Goal: Check status: Check status

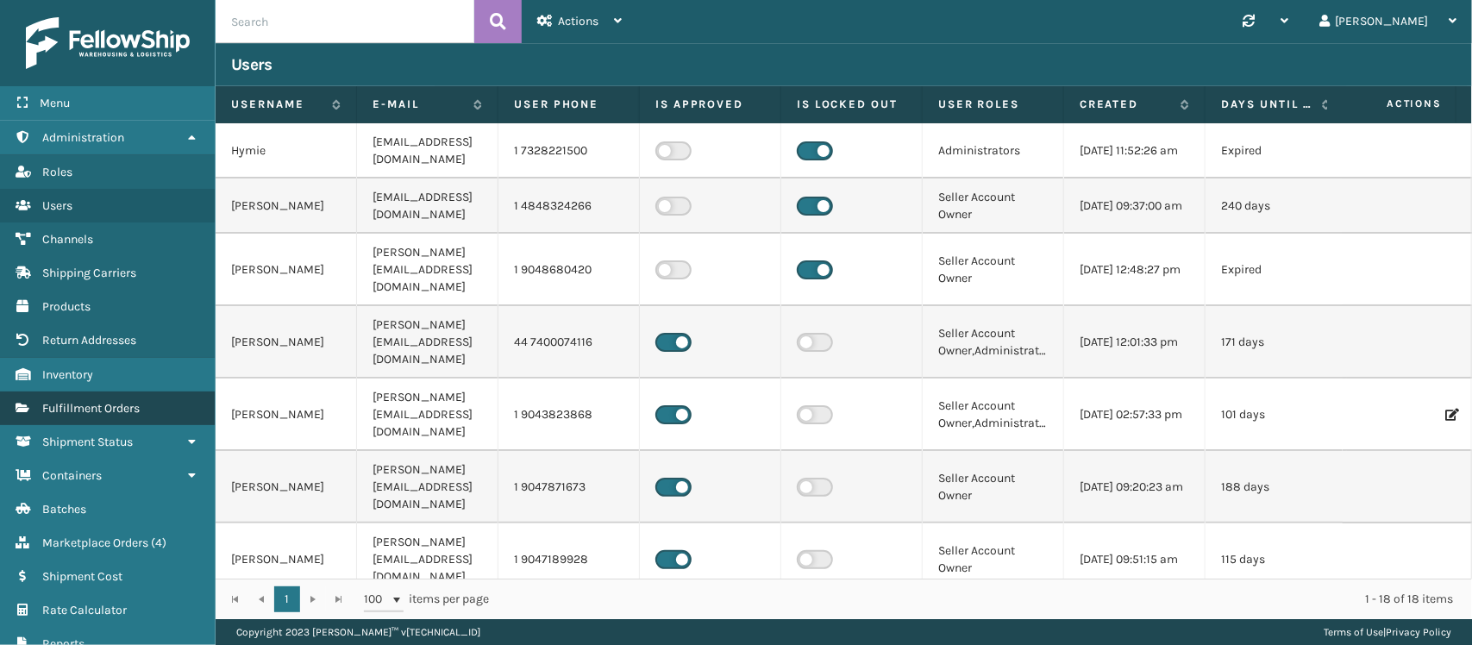
click at [89, 403] on span "Fulfillment Orders" at bounding box center [90, 408] width 97 height 15
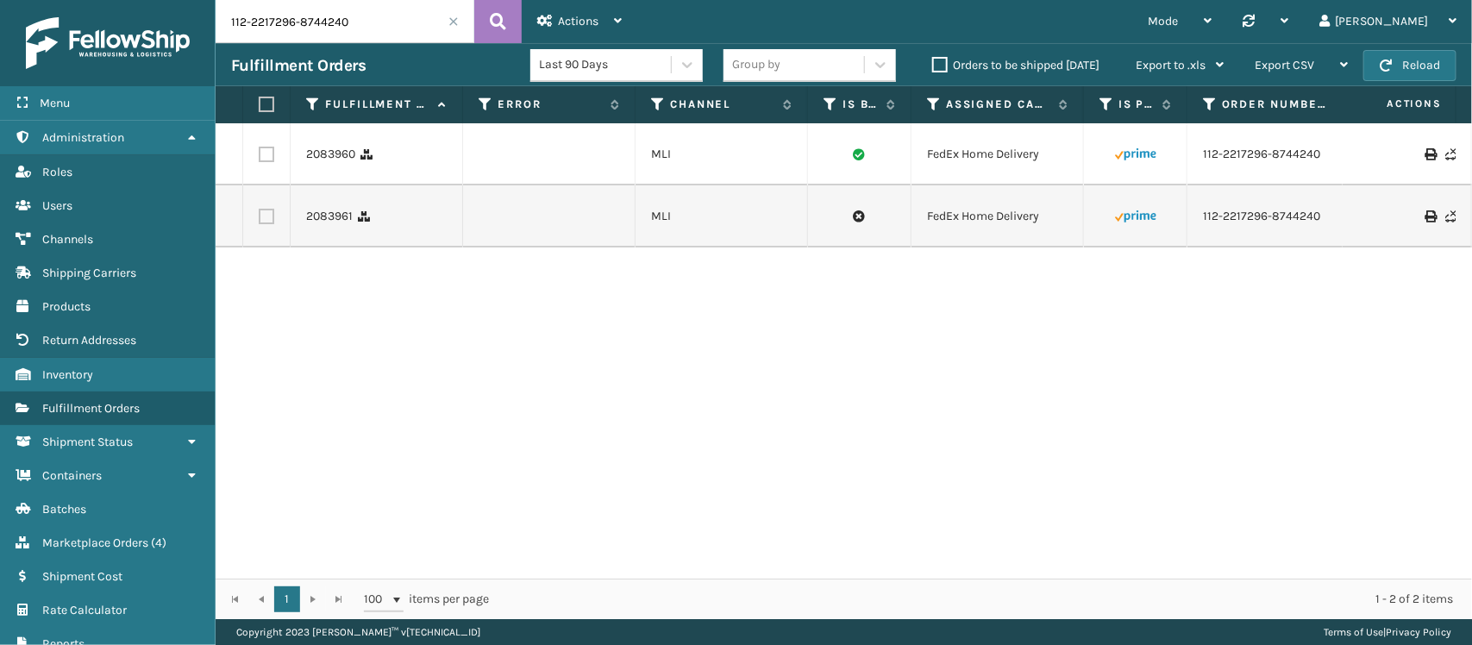
click at [298, 13] on input "112-2217296-8744240" at bounding box center [345, 21] width 259 height 43
paste input "4-4440233-0517828"
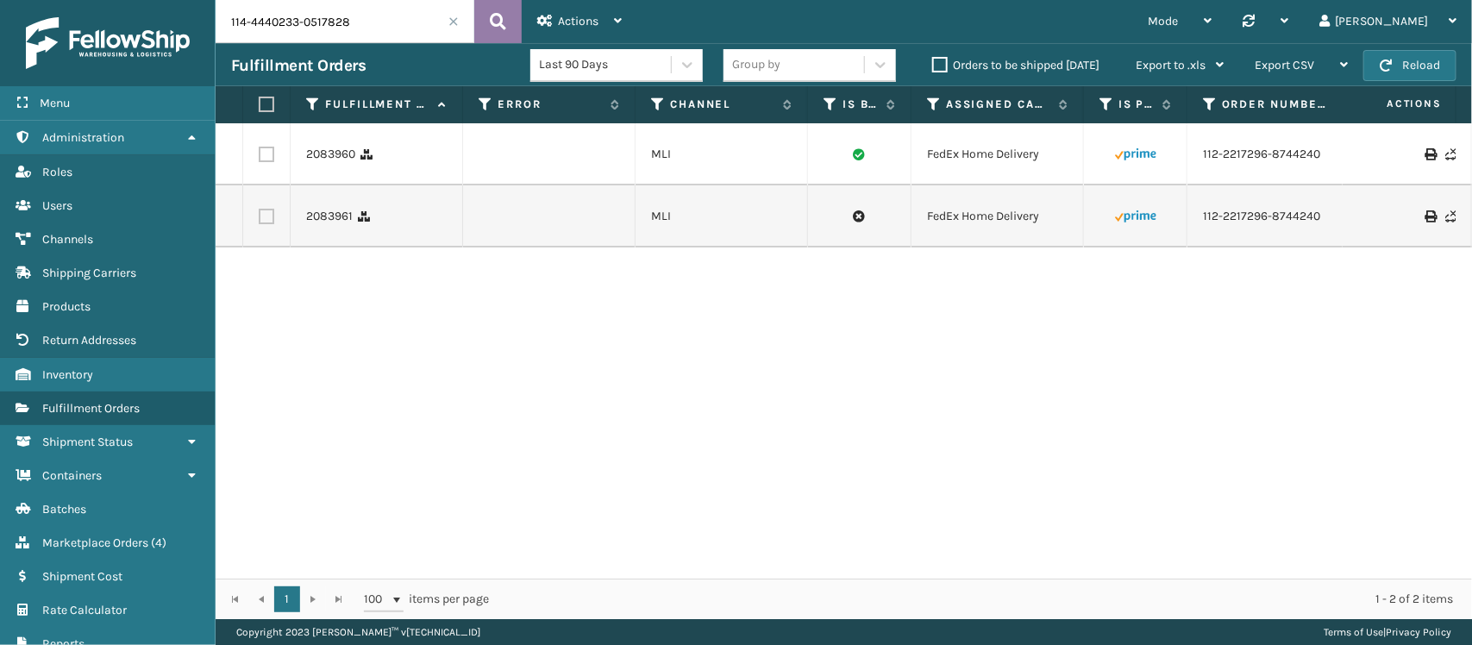
type input "114-4440233-0517828"
click at [483, 20] on button at bounding box center [497, 21] width 47 height 43
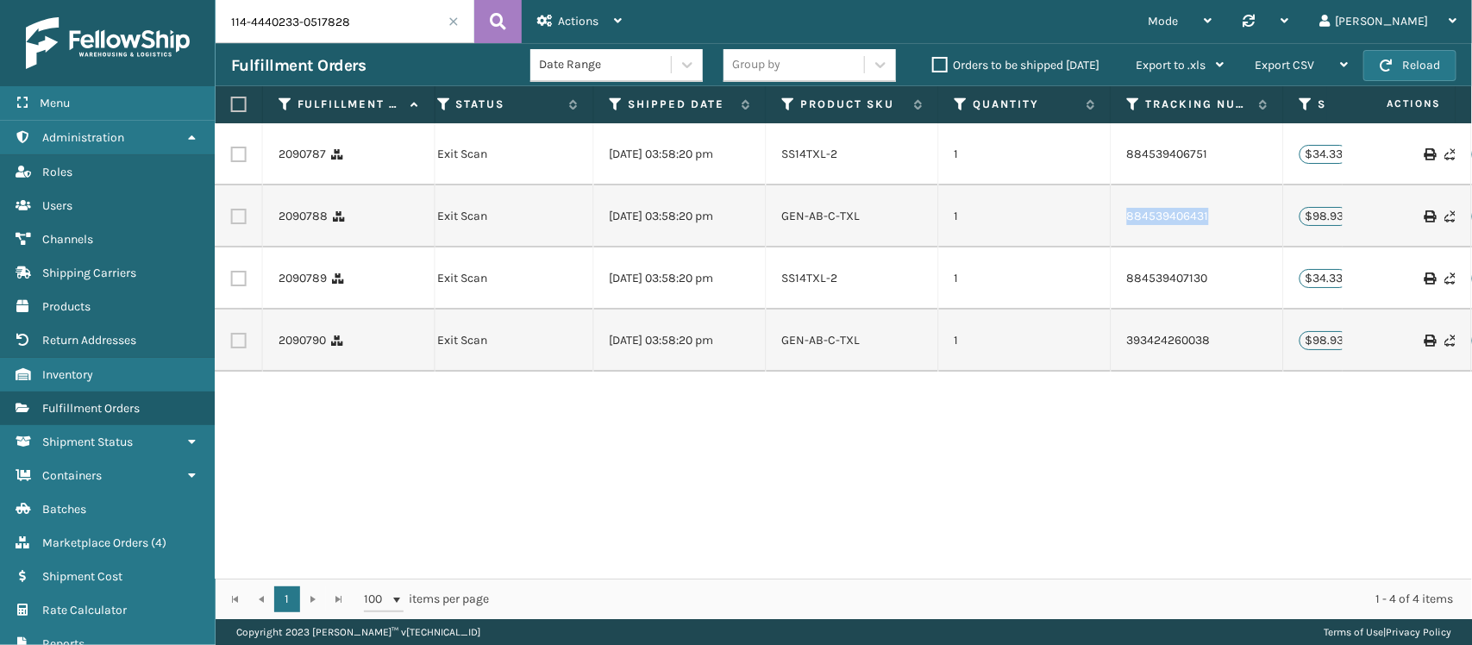
drag, startPoint x: 1227, startPoint y: 225, endPoint x: 1117, endPoint y: 230, distance: 110.5
click at [1117, 230] on td "884539406431" at bounding box center [1198, 216] width 172 height 62
copy link "884539406431"
